Goal: Use online tool/utility: Utilize a website feature to perform a specific function

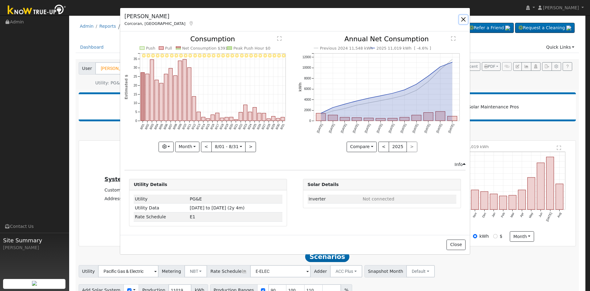
click at [464, 20] on button "button" at bounding box center [463, 19] width 9 height 9
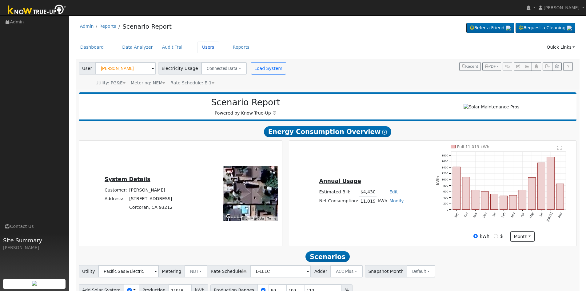
click at [200, 47] on link "Users" at bounding box center [208, 47] width 22 height 11
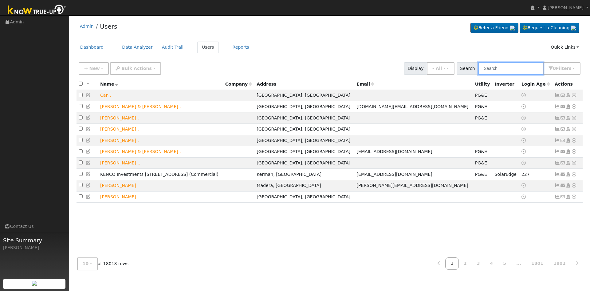
click at [503, 70] on input "text" at bounding box center [511, 68] width 65 height 13
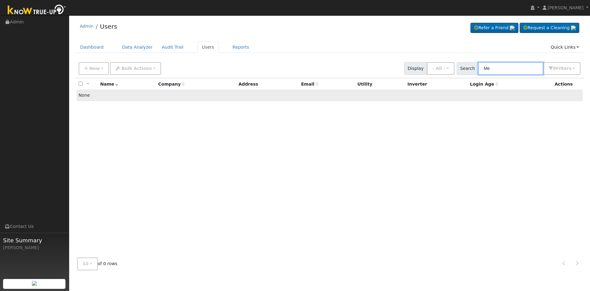
type input "M"
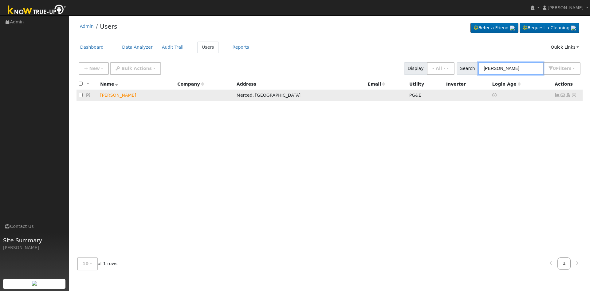
type input "Chanana"
click at [575, 95] on icon at bounding box center [575, 95] width 6 height 4
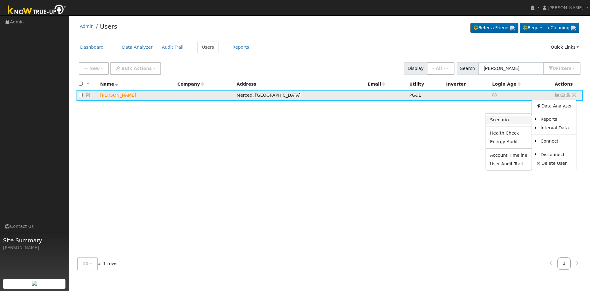
click at [503, 120] on link "Scenario" at bounding box center [509, 120] width 46 height 9
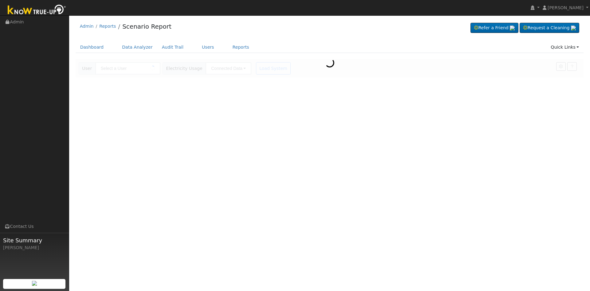
type input "[PERSON_NAME]"
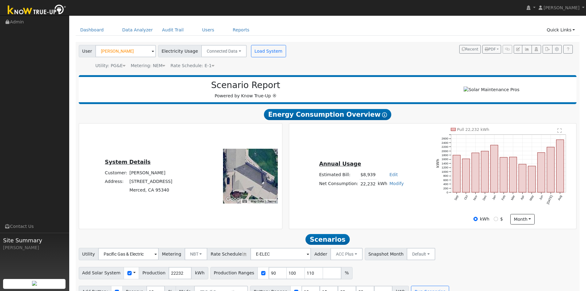
scroll to position [33, 0]
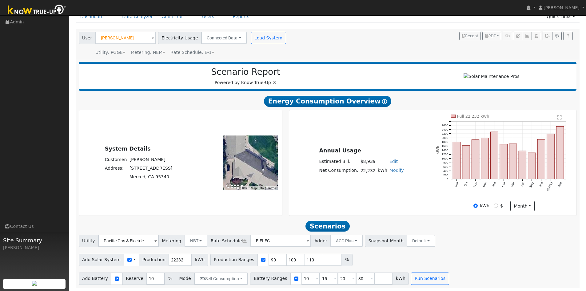
click at [391, 159] on link "Edit" at bounding box center [393, 161] width 8 height 5
type input "10227"
click at [416, 211] on div "Annual Usage Estimated Bill: $10,227 Edit Estimated Bill $ 10227 Annual Net Con…" at bounding box center [432, 162] width 287 height 105
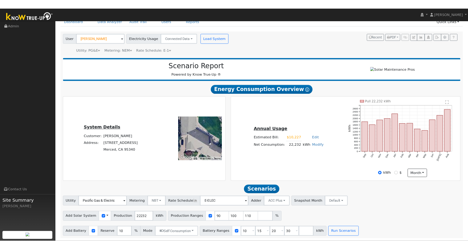
scroll to position [33, 0]
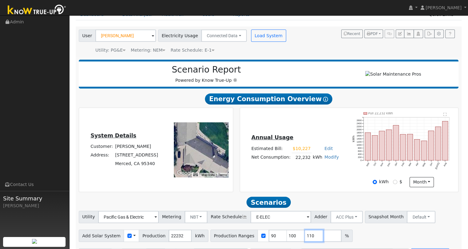
click at [305, 238] on input "110" at bounding box center [314, 236] width 18 height 12
type input "1"
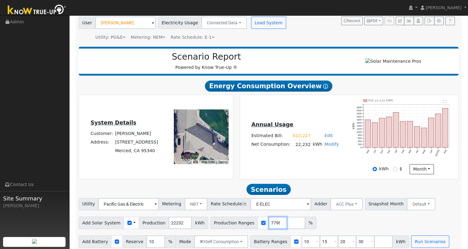
scroll to position [53, 0]
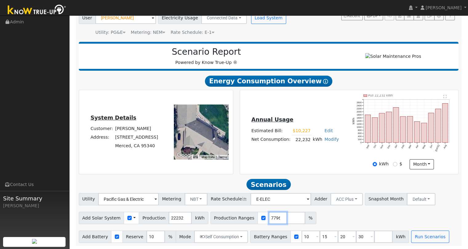
type input "121.936847796"
click at [356, 235] on input "30" at bounding box center [365, 237] width 18 height 12
type input "3"
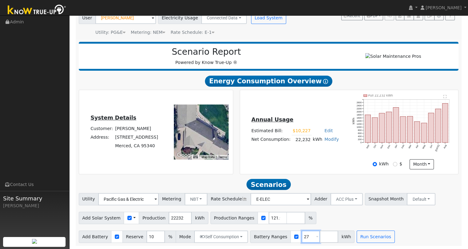
type input "27"
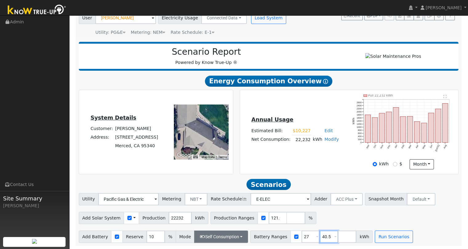
type input "40.5"
click at [226, 234] on button "Self Consumption" at bounding box center [221, 237] width 54 height 12
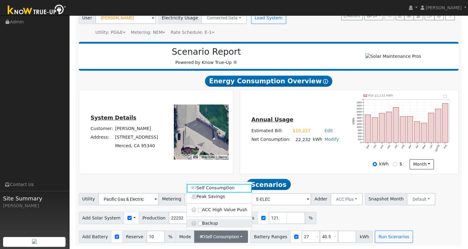
click at [216, 226] on label "Backup" at bounding box center [219, 223] width 65 height 9
click at [202, 225] on input "Backup" at bounding box center [200, 223] width 4 height 4
type input "20"
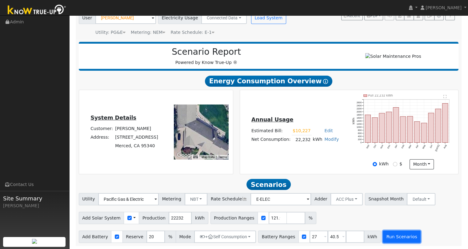
click at [386, 237] on button "Run Scenarios" at bounding box center [402, 237] width 38 height 12
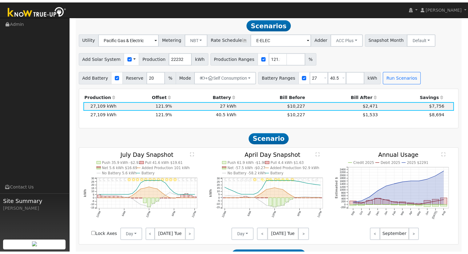
scroll to position [213, 0]
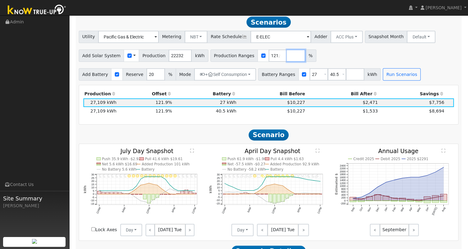
click at [287, 59] on input "number" at bounding box center [296, 56] width 18 height 12
type input "110"
type input "121.936847796"
click at [383, 77] on button "Run Scenarios" at bounding box center [402, 74] width 38 height 12
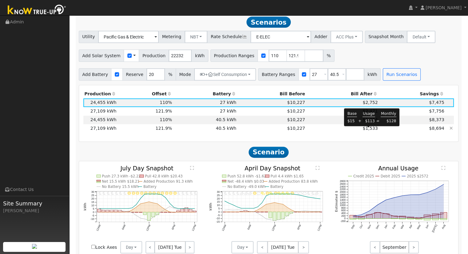
click at [369, 131] on span "$1,533" at bounding box center [370, 128] width 15 height 5
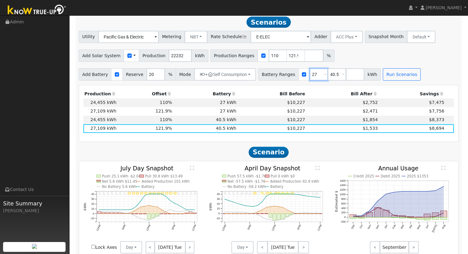
click at [309, 75] on input "27" at bounding box center [318, 74] width 18 height 12
type input "40.5"
click at [268, 57] on input "110" at bounding box center [277, 56] width 18 height 12
type input "121.936847796"
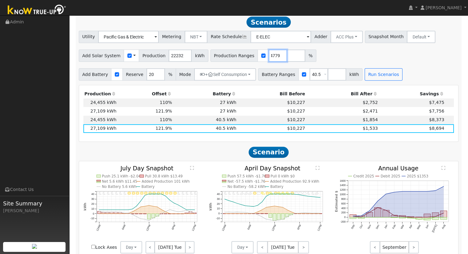
scroll to position [0, 18]
type input "121.93684779"
click at [381, 78] on button "Run Scenarios" at bounding box center [383, 74] width 38 height 12
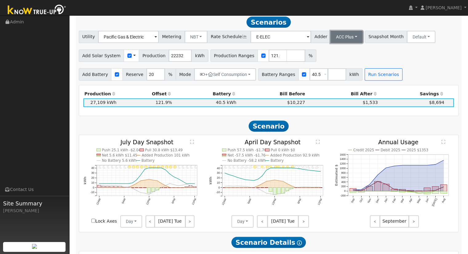
click at [332, 40] on button "ACC Plus" at bounding box center [346, 37] width 32 height 12
click at [335, 71] on link "SB-535" at bounding box center [339, 67] width 43 height 9
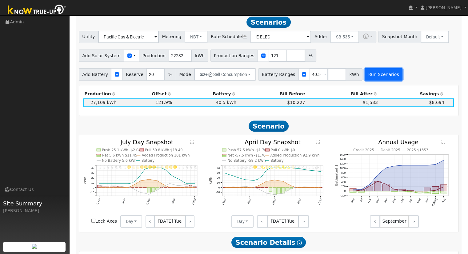
click at [369, 77] on button "Run Scenarios" at bounding box center [383, 74] width 38 height 12
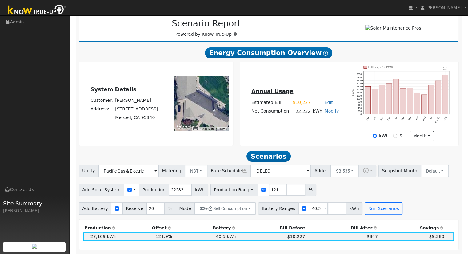
scroll to position [185, 0]
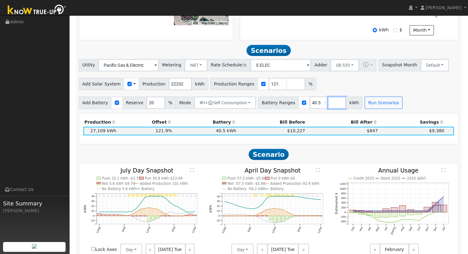
click at [328, 104] on input "number" at bounding box center [337, 103] width 18 height 12
type input "27"
type input "40.5"
click at [399, 105] on button "Run Scenarios" at bounding box center [402, 103] width 38 height 12
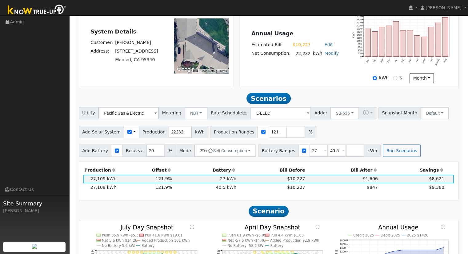
scroll to position [151, 0]
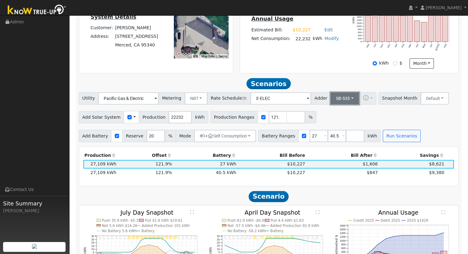
click at [337, 100] on button "SB-535" at bounding box center [344, 98] width 29 height 12
click at [336, 123] on link "ACC Plus" at bounding box center [339, 120] width 43 height 9
click at [326, 71] on div "Annual Usage Estimated Bill: $10,227 Edit Estimated Bill $ 10227 Annual Net Con…" at bounding box center [349, 31] width 218 height 84
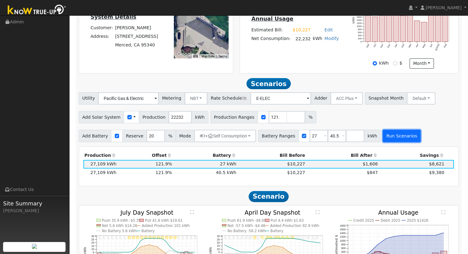
click at [384, 137] on button "Run Scenarios" at bounding box center [402, 136] width 38 height 12
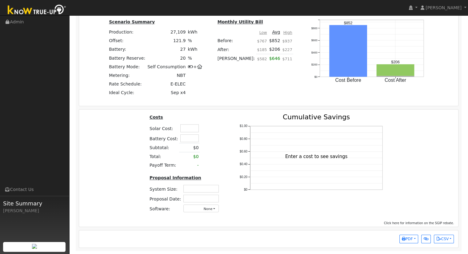
scroll to position [461, 0]
click at [196, 130] on input "text" at bounding box center [189, 128] width 18 height 8
type input "$76,850"
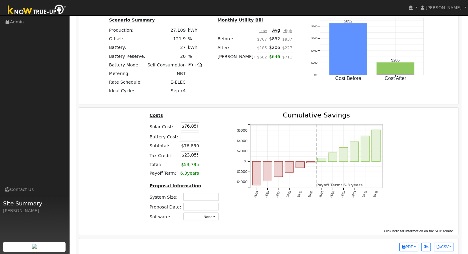
click at [131, 174] on div "Costs Solar Cost: $76,850 Battery Cost: Subtotal: $76,850 Tax Credit: $23,055 T…" at bounding box center [269, 169] width 384 height 114
click at [207, 199] on input "text" at bounding box center [200, 197] width 35 height 8
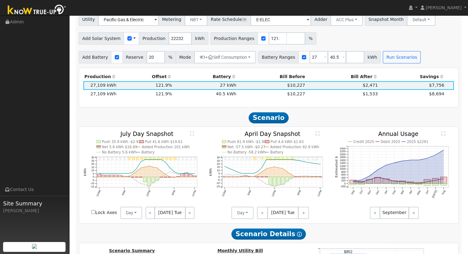
scroll to position [224, 0]
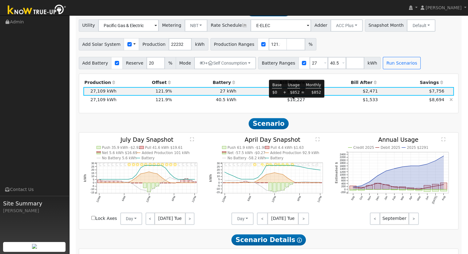
click at [296, 102] on span "$10,227" at bounding box center [296, 99] width 18 height 5
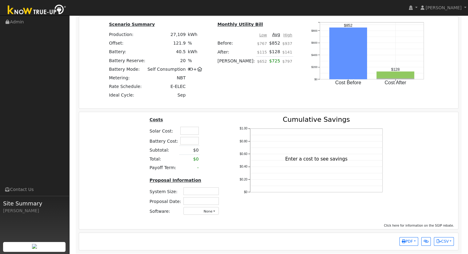
scroll to position [461, 0]
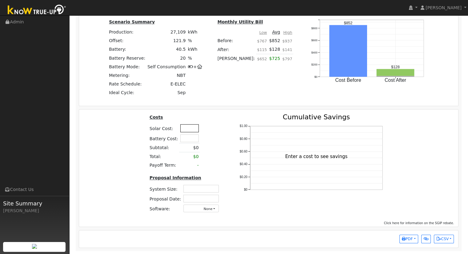
click at [182, 128] on input "text" at bounding box center [189, 128] width 18 height 8
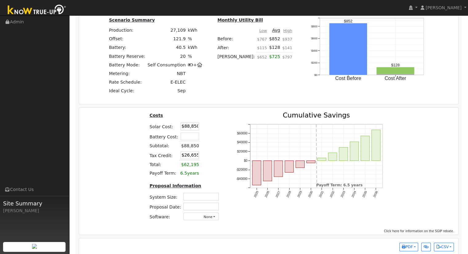
click at [138, 152] on div "Costs Solar Cost: $88,850 Battery Cost: Subtotal: $88,850 Tax Credit: $26,655 T…" at bounding box center [269, 169] width 384 height 114
click at [228, 159] on div "2025 2026 2027 2028 2029 2030 2031 2032 2033 2034 2035 2036 -$40000 -$20000 $0 …" at bounding box center [311, 169] width 167 height 114
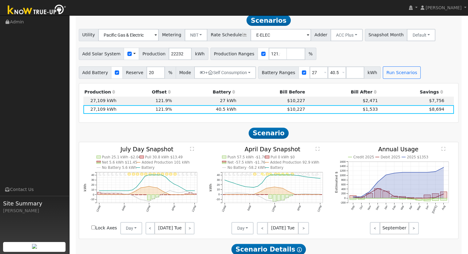
scroll to position [184, 0]
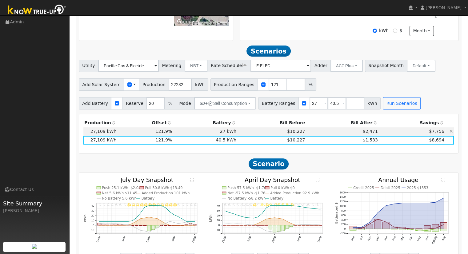
click at [358, 132] on td "$2,471" at bounding box center [342, 131] width 73 height 9
type input "$76,850"
type input "$23,055"
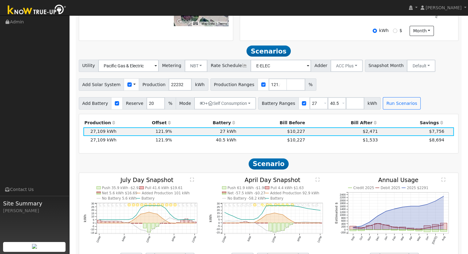
click at [337, 70] on button "ACC Plus" at bounding box center [346, 66] width 32 height 12
click at [337, 97] on link "SB-535" at bounding box center [339, 96] width 43 height 9
click at [386, 105] on button "Run Scenarios" at bounding box center [402, 103] width 38 height 12
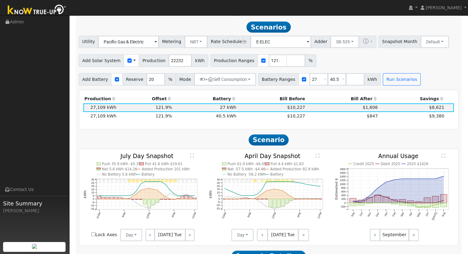
scroll to position [213, 0]
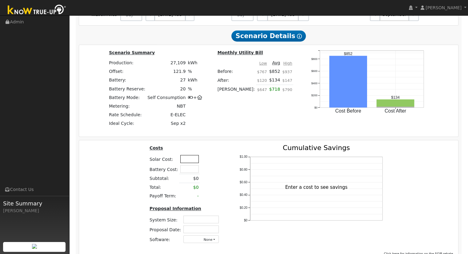
click at [186, 162] on input "text" at bounding box center [189, 159] width 18 height 8
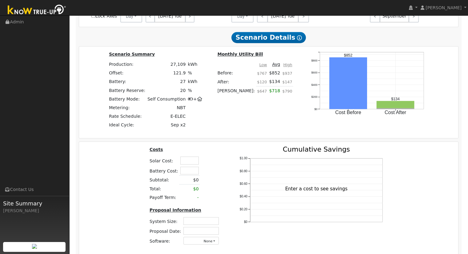
scroll to position [428, 0]
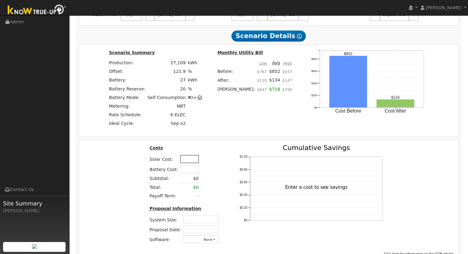
click at [189, 162] on input "text" at bounding box center [189, 159] width 18 height 8
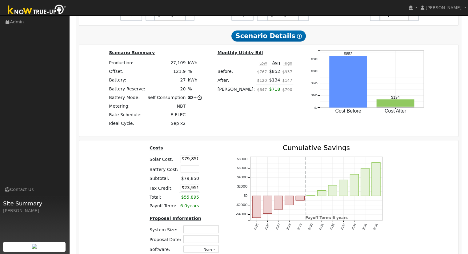
click at [127, 153] on div "Costs Solar Cost: $79,850 Battery Cost: Subtotal: $79,850 Tax Credit: $23,955 T…" at bounding box center [269, 202] width 384 height 114
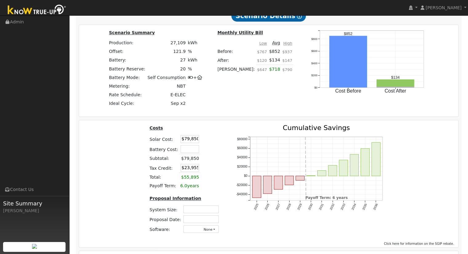
scroll to position [470, 0]
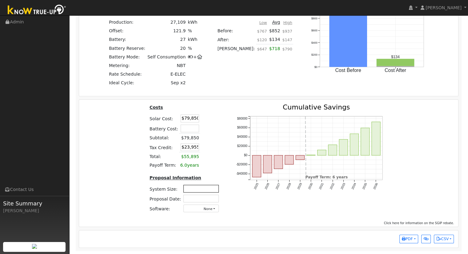
click at [206, 190] on input "text" at bounding box center [200, 189] width 35 height 8
drag, startPoint x: 194, startPoint y: 118, endPoint x: 114, endPoint y: 108, distance: 80.6
click at [149, 112] on div "Costs Solar Cost: $79,850 Battery Cost: Subtotal: $79,850 Tax Credit: $23,955 T…" at bounding box center [185, 161] width 86 height 114
type input "6"
type input "$76,850"
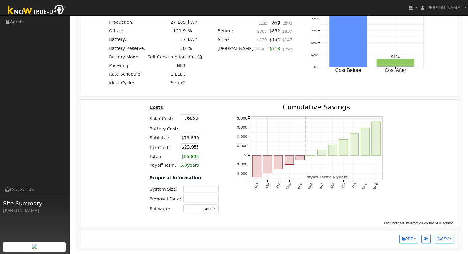
type input "$23,055"
click at [204, 187] on input "text" at bounding box center [200, 189] width 35 height 8
type input "18.45"
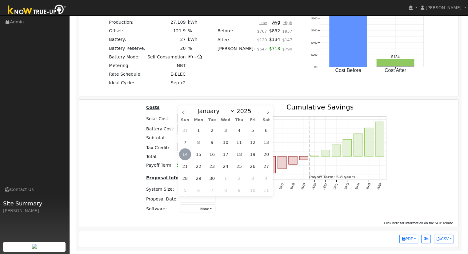
click at [185, 152] on span "14" at bounding box center [185, 154] width 12 height 12
type input "09/14/2025"
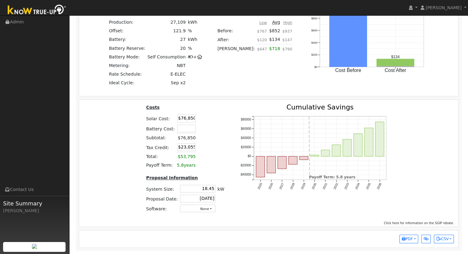
click at [300, 208] on div "2025 2026 2027 2028 2029 2030 2031 2032 2033 2034 2035 2036 -$40000 -$20000 $0 …" at bounding box center [315, 161] width 167 height 114
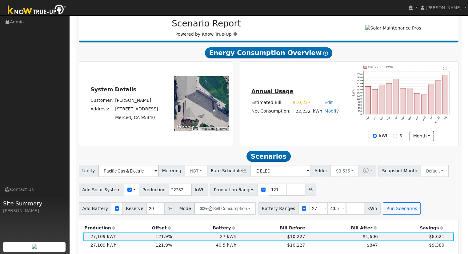
scroll to position [92, 0]
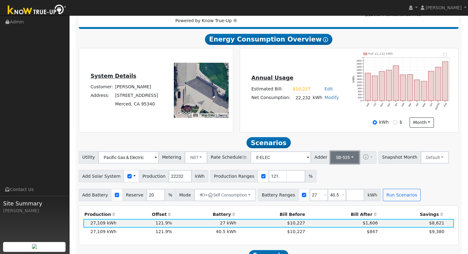
click at [335, 159] on button "SB-535" at bounding box center [344, 157] width 29 height 12
click at [336, 184] on link "ACC Plus" at bounding box center [339, 179] width 43 height 9
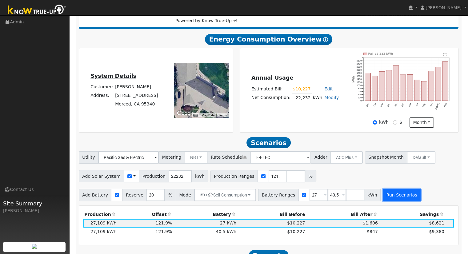
click at [387, 194] on button "Run Scenarios" at bounding box center [402, 195] width 38 height 12
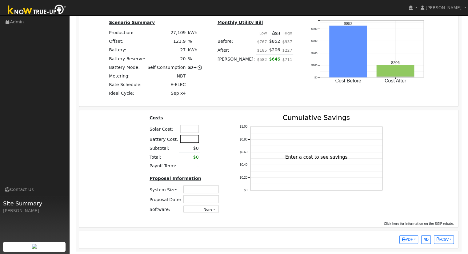
scroll to position [459, 0]
click at [189, 131] on input "text" at bounding box center [189, 128] width 18 height 8
type input "$76,850"
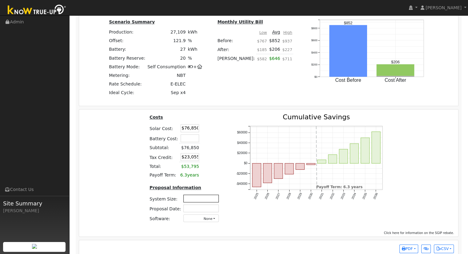
click at [204, 202] on input "text" at bounding box center [200, 199] width 35 height 8
type input "18.45"
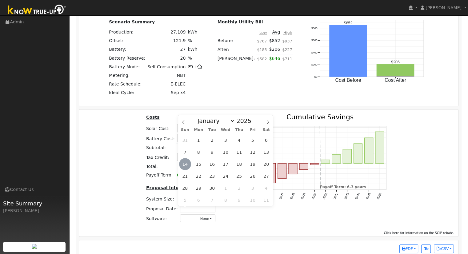
click at [184, 161] on span "14" at bounding box center [185, 164] width 12 height 12
type input "09/14/2025"
click at [121, 170] on div "Costs Solar Cost: $76,850 Battery Cost: Subtotal: $76,850 Tax Credit: $23,055 T…" at bounding box center [269, 171] width 384 height 114
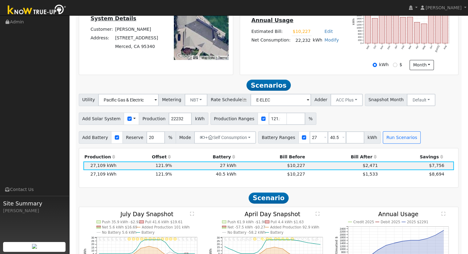
scroll to position [119, 0]
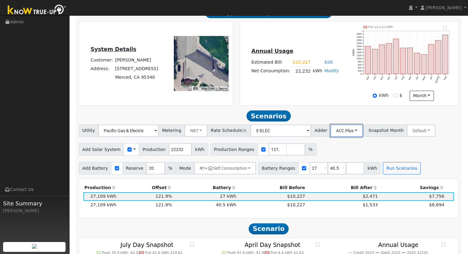
drag, startPoint x: 331, startPoint y: 133, endPoint x: 335, endPoint y: 149, distance: 16.1
click at [331, 133] on button "ACC Plus" at bounding box center [346, 131] width 32 height 12
click at [340, 162] on link "SB-535" at bounding box center [339, 161] width 43 height 9
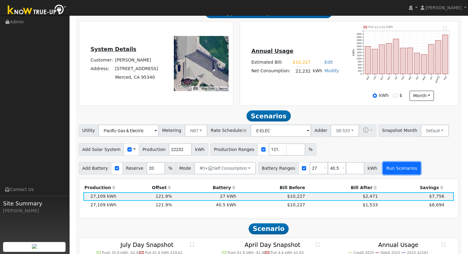
click at [391, 170] on button "Run Scenarios" at bounding box center [402, 168] width 38 height 12
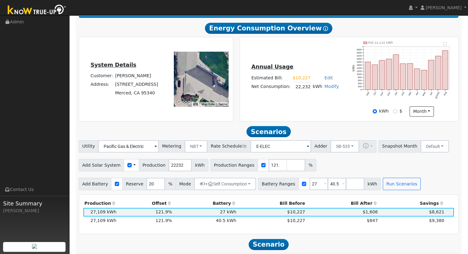
scroll to position [153, 0]
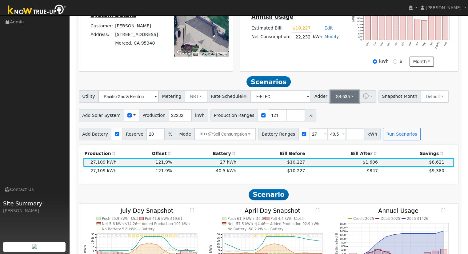
click at [336, 98] on button "SB-535" at bounding box center [344, 96] width 29 height 12
click at [337, 121] on link "ACC Plus" at bounding box center [339, 118] width 43 height 9
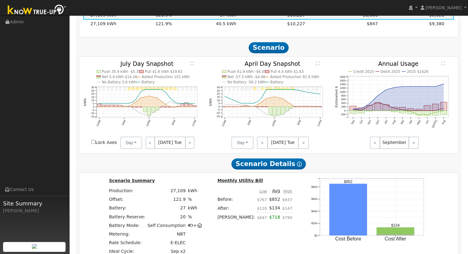
scroll to position [245, 0]
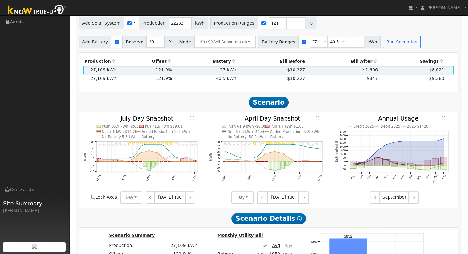
click at [124, 104] on h2 "Scenario" at bounding box center [269, 102] width 380 height 11
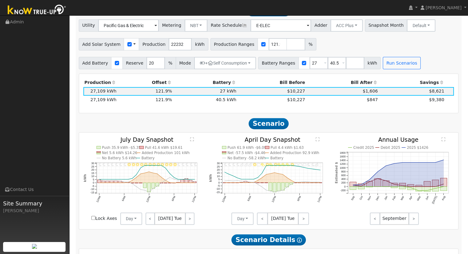
scroll to position [215, 0]
